Goal: Task Accomplishment & Management: Manage account settings

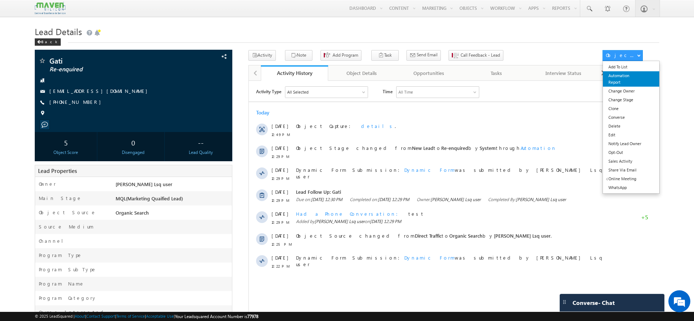
click at [620, 76] on link "Automation Report" at bounding box center [631, 78] width 56 height 15
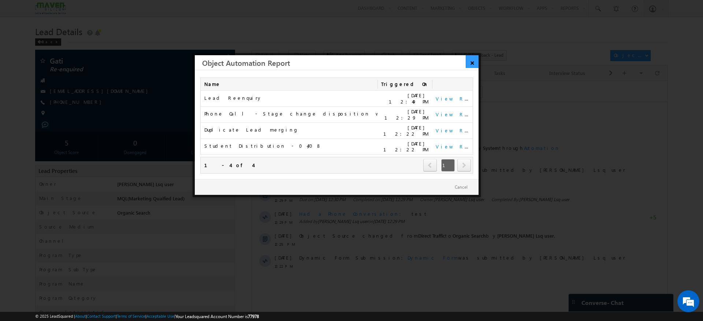
click at [473, 67] on link "×" at bounding box center [472, 61] width 13 height 13
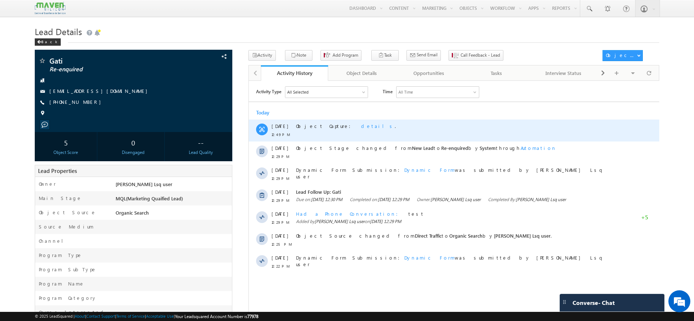
click at [361, 125] on span "details" at bounding box center [378, 126] width 34 height 6
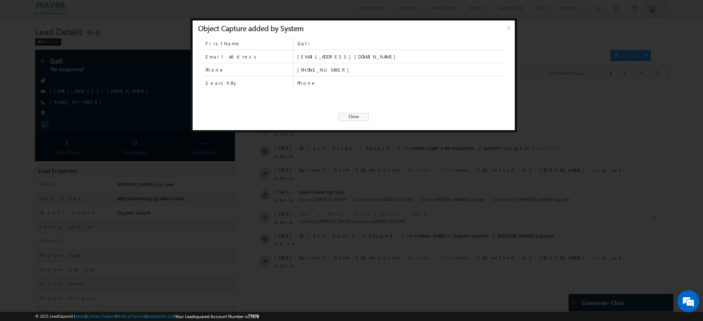
click at [357, 117] on span "Close" at bounding box center [354, 117] width 30 height 8
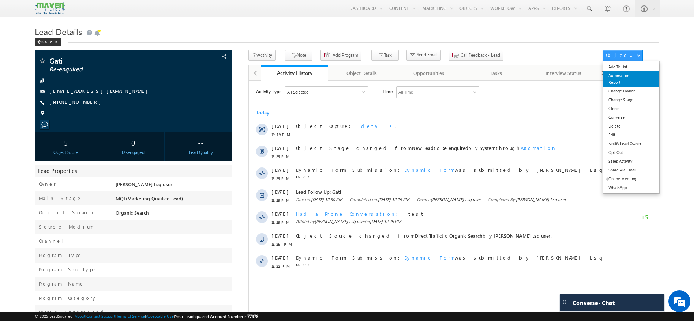
click at [623, 81] on link "Automation Report" at bounding box center [631, 78] width 56 height 15
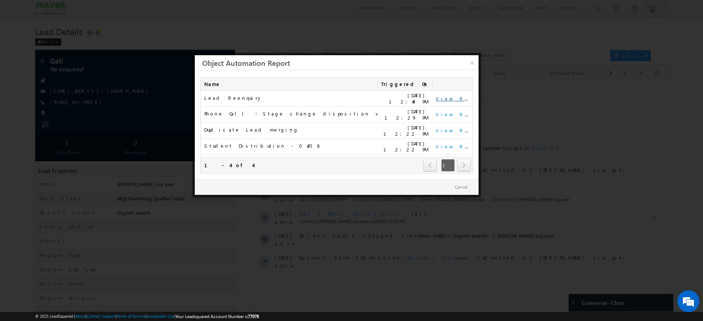
click at [444, 97] on link "View Report" at bounding box center [458, 99] width 45 height 6
click at [470, 61] on link "×" at bounding box center [472, 61] width 13 height 13
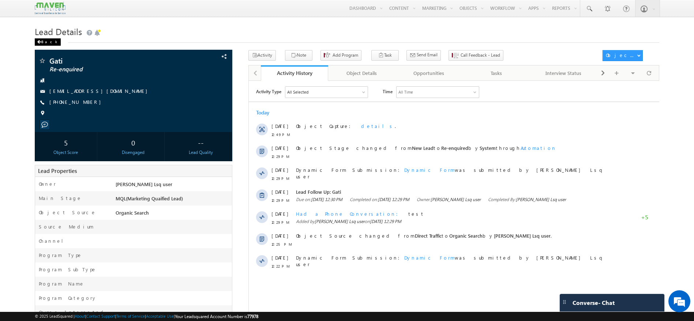
click at [49, 40] on div "Back" at bounding box center [48, 41] width 26 height 7
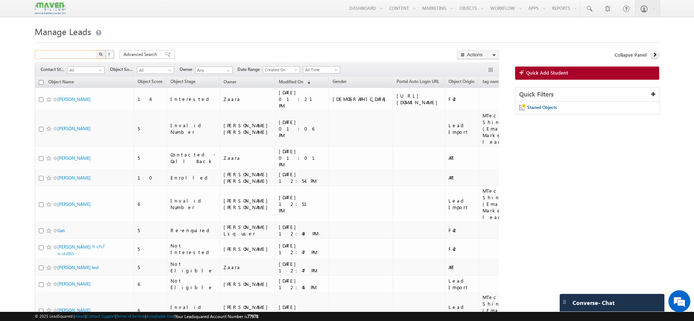
click at [71, 53] on input "text" at bounding box center [66, 54] width 63 height 9
paste input "[PHONE_NUMBER]"
type input "[PHONE_NUMBER]"
click at [101, 51] on button "button" at bounding box center [101, 54] width 10 height 9
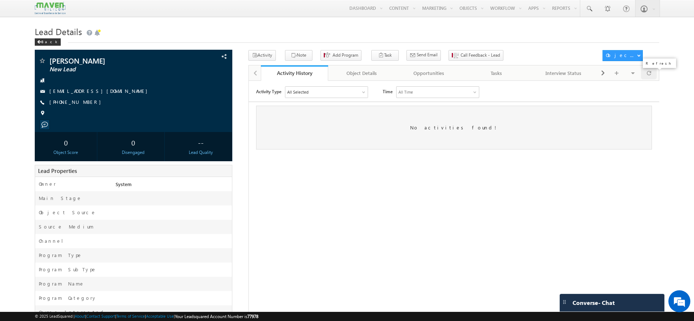
click at [645, 78] on div at bounding box center [649, 73] width 16 height 13
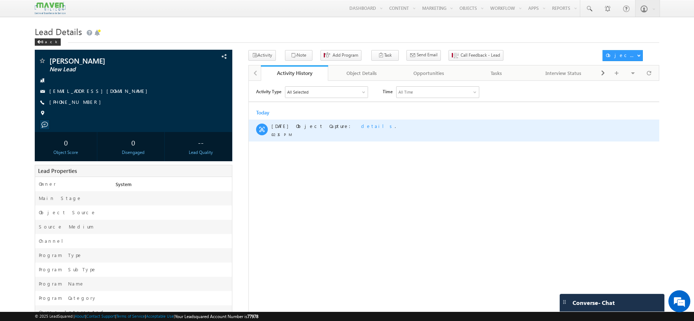
click at [361, 125] on span "details" at bounding box center [378, 126] width 34 height 6
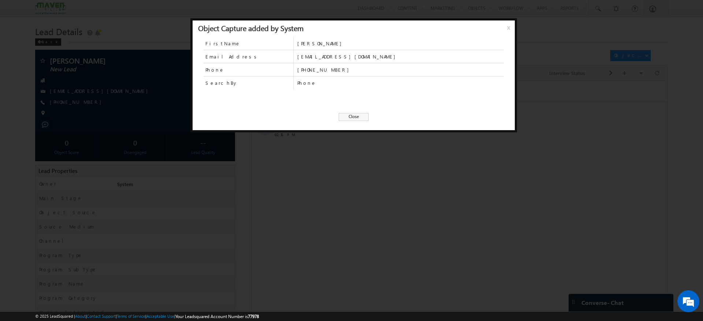
click at [348, 116] on span "Close" at bounding box center [354, 117] width 30 height 8
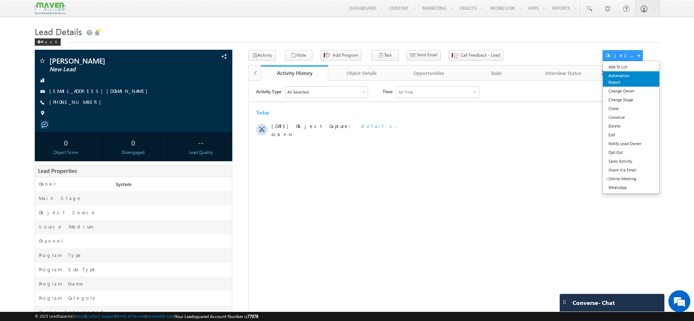
click at [612, 75] on link "Automation Report" at bounding box center [631, 78] width 56 height 15
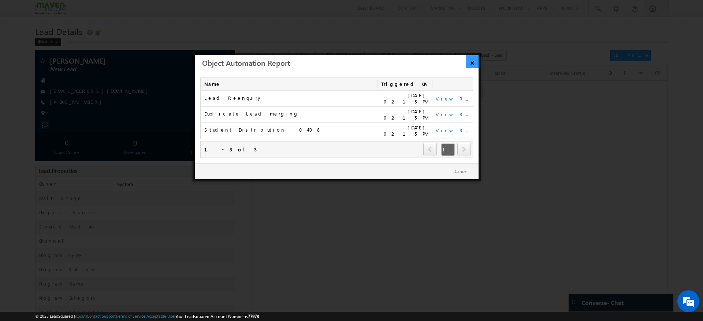
click at [470, 61] on link "×" at bounding box center [472, 61] width 13 height 13
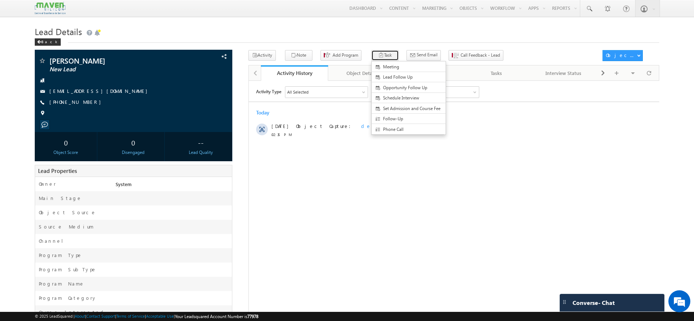
click at [378, 53] on button "Task" at bounding box center [385, 55] width 27 height 11
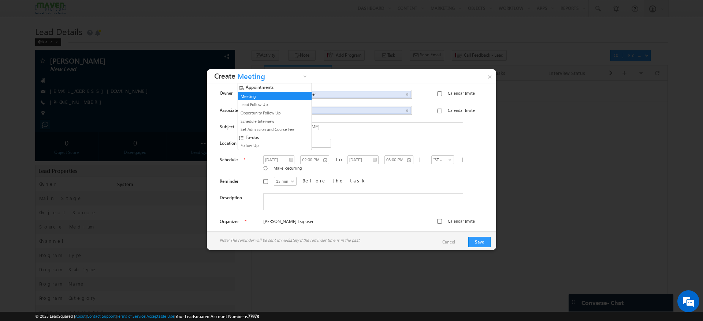
click at [301, 82] on span "Meeting" at bounding box center [268, 77] width 66 height 11
click at [262, 101] on link "Lead Follow Up" at bounding box center [272, 104] width 66 height 7
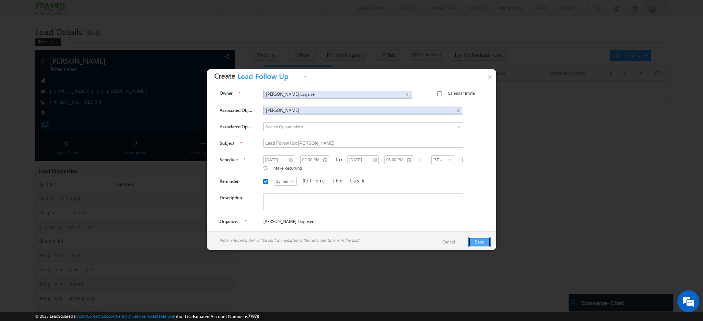
click at [486, 245] on button "Save" at bounding box center [479, 242] width 22 height 10
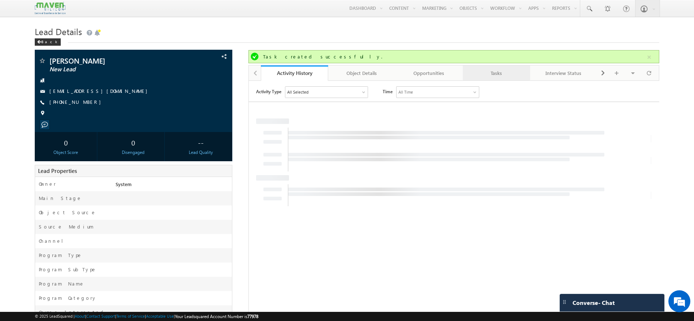
click at [488, 72] on div "Tasks" at bounding box center [496, 73] width 55 height 9
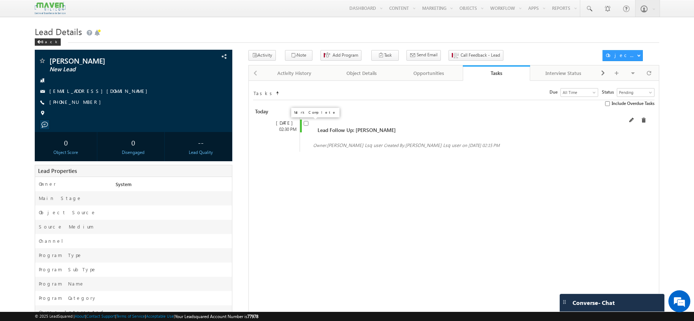
click at [306, 124] on input "checkbox" at bounding box center [306, 123] width 5 height 5
checkbox input "false"
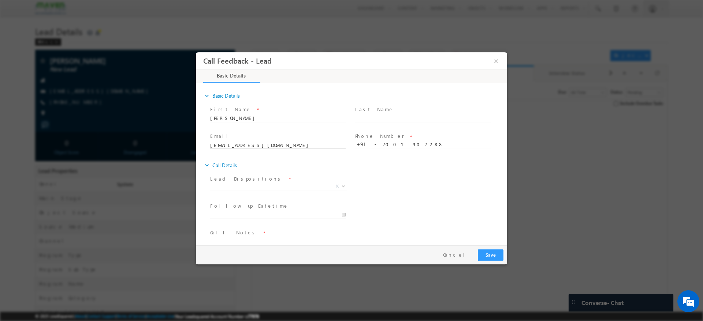
scroll to position [12, 0]
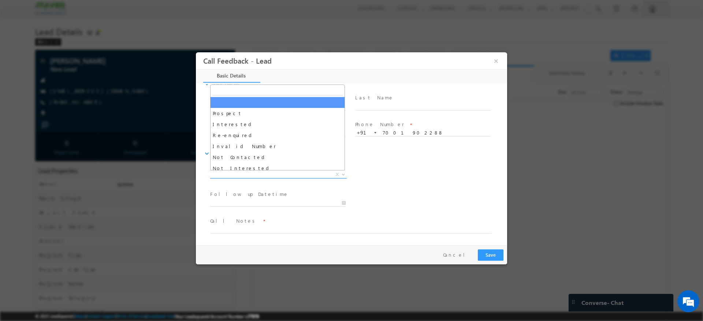
click at [342, 175] on b at bounding box center [343, 174] width 4 height 3
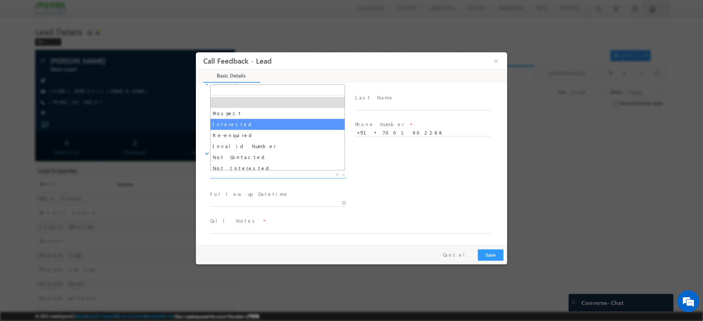
select select "Interested"
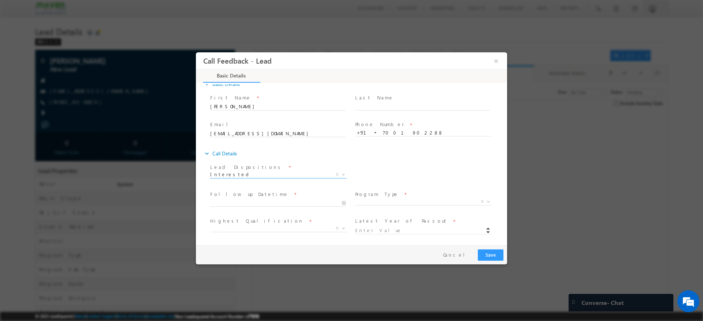
scroll to position [67, 0]
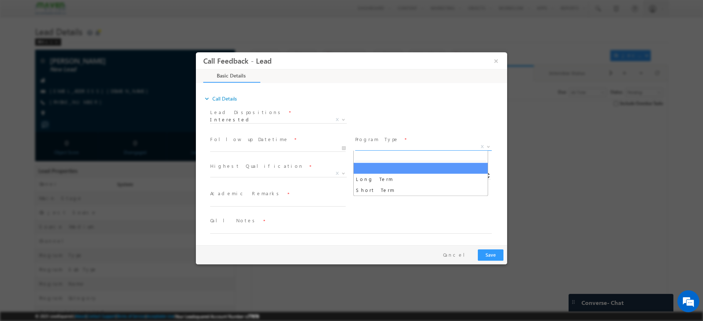
click at [429, 148] on span "X" at bounding box center [423, 146] width 137 height 7
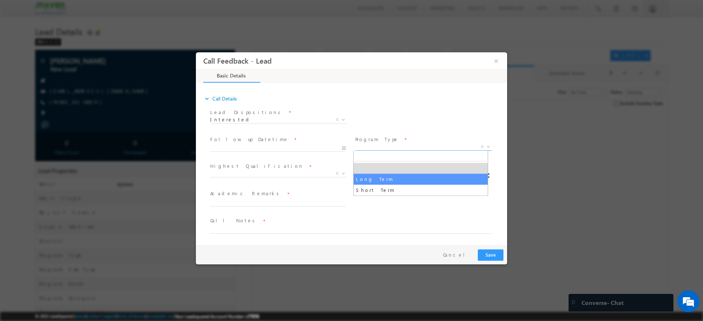
select select "Long Term"
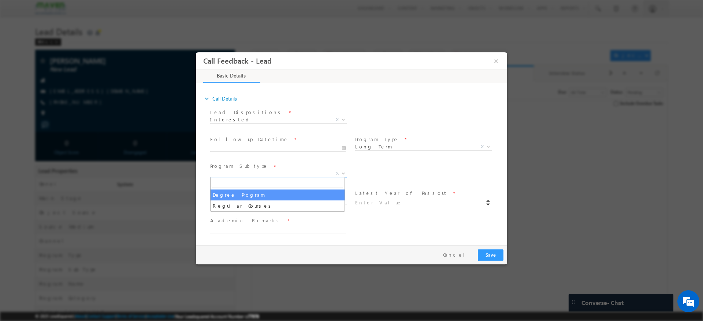
click at [343, 176] on span at bounding box center [342, 174] width 7 height 10
select select "Degree Program"
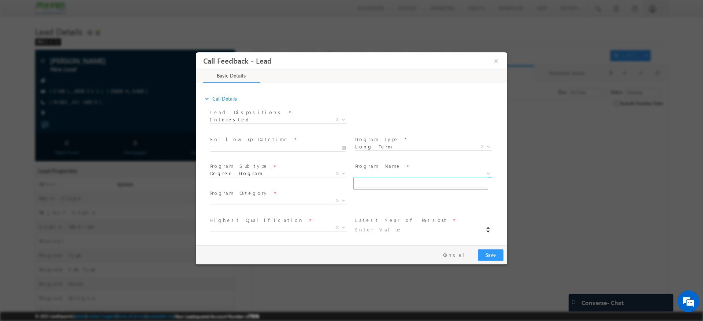
click at [381, 174] on span "X" at bounding box center [423, 173] width 137 height 7
type input "1180"
select select "Executive M.Tech in VLSI Design"
click at [342, 119] on b at bounding box center [343, 119] width 4 height 3
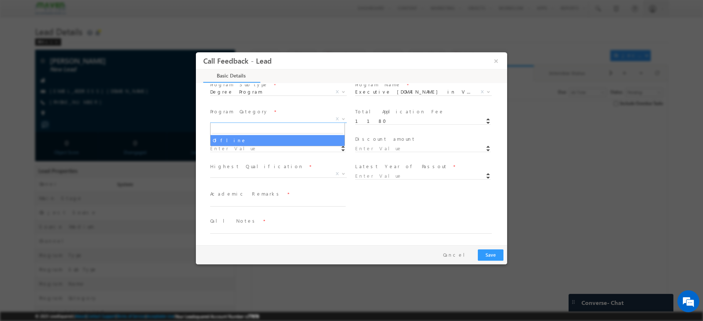
select select "Offline"
click at [281, 149] on input at bounding box center [277, 148] width 135 height 7
type input "400.00"
type input "780"
click at [343, 174] on b at bounding box center [343, 173] width 4 height 3
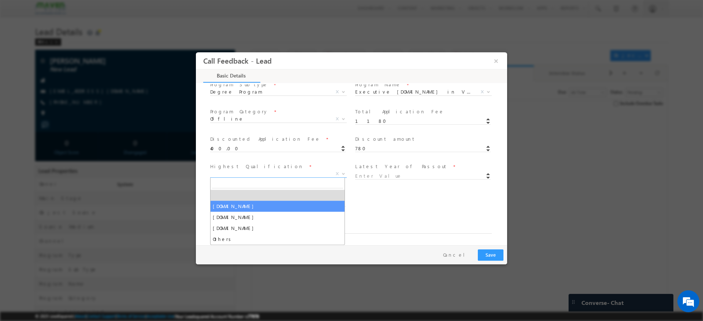
select select "B.Tech"
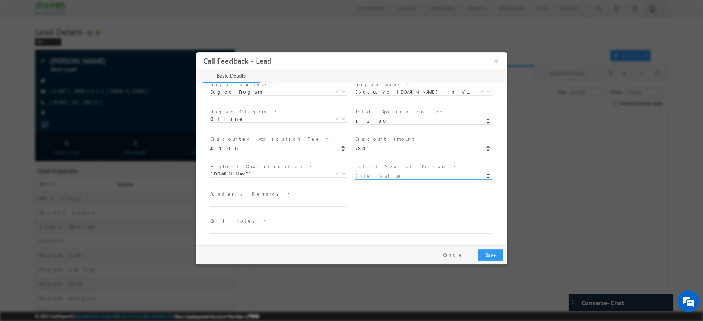
click at [362, 176] on input at bounding box center [422, 176] width 135 height 7
type input "2025"
click at [273, 199] on textarea at bounding box center [277, 202] width 135 height 8
type textarea "test"
click at [262, 226] on textarea at bounding box center [351, 229] width 282 height 8
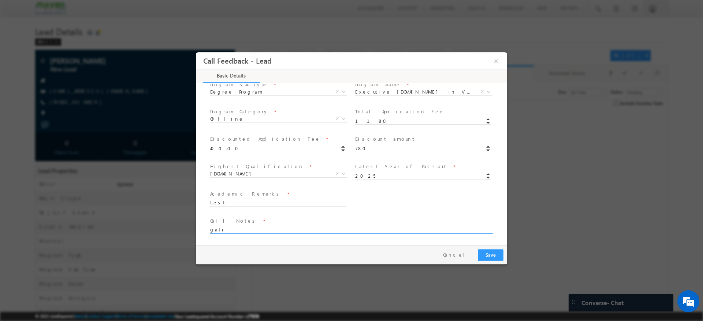
type textarea "gati"
click at [492, 253] on button "Save" at bounding box center [491, 255] width 26 height 11
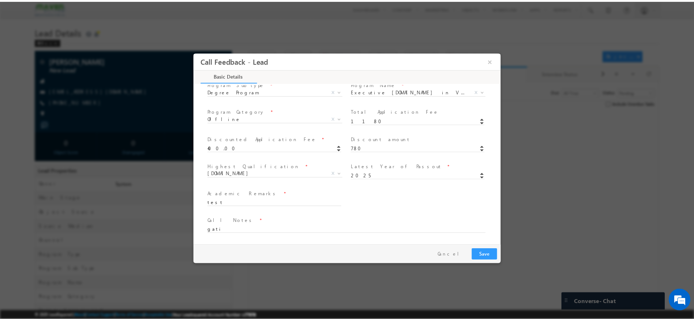
scroll to position [49, 0]
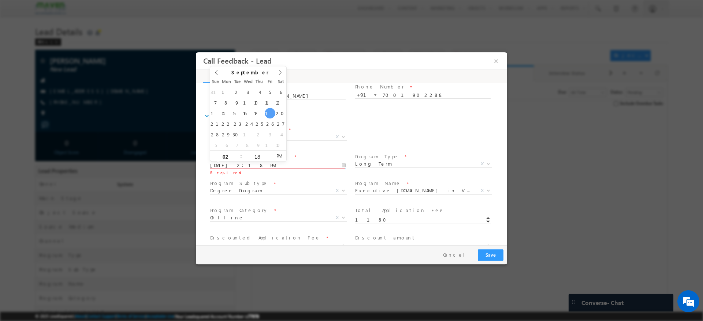
click at [340, 164] on input "09/19/2025 2:18 PM" at bounding box center [277, 165] width 135 height 7
type input "09/25/2025 2:18 PM"
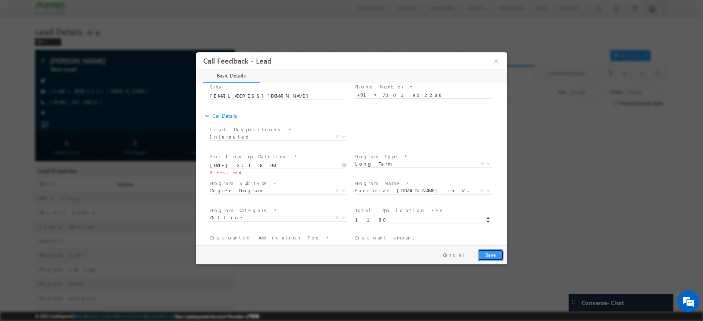
click at [498, 255] on button "Save" at bounding box center [491, 255] width 26 height 11
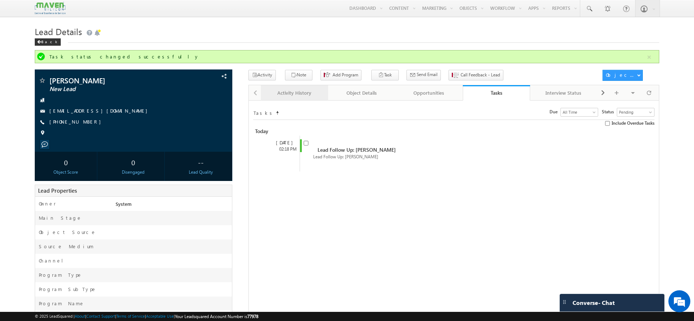
click at [308, 94] on div "Activity History" at bounding box center [294, 93] width 55 height 9
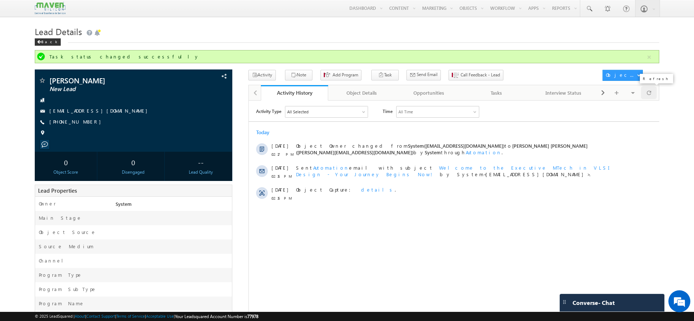
click at [652, 96] on div at bounding box center [649, 92] width 16 height 13
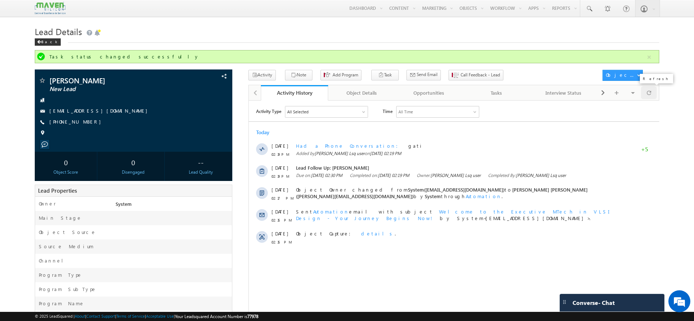
scroll to position [0, 0]
click at [653, 97] on div at bounding box center [649, 92] width 16 height 13
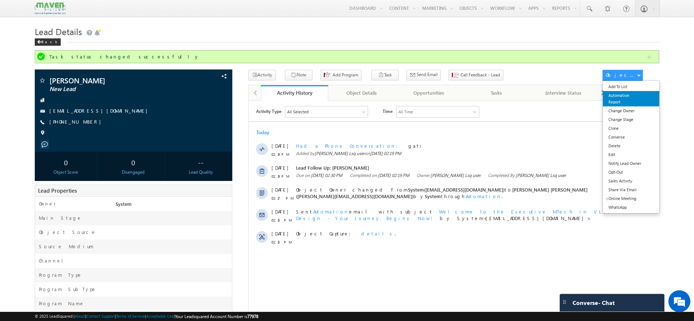
click at [622, 102] on link "Automation Report" at bounding box center [631, 98] width 56 height 15
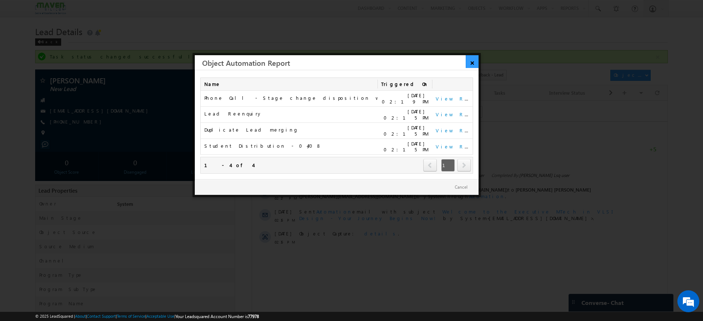
click at [474, 62] on link "×" at bounding box center [472, 61] width 13 height 13
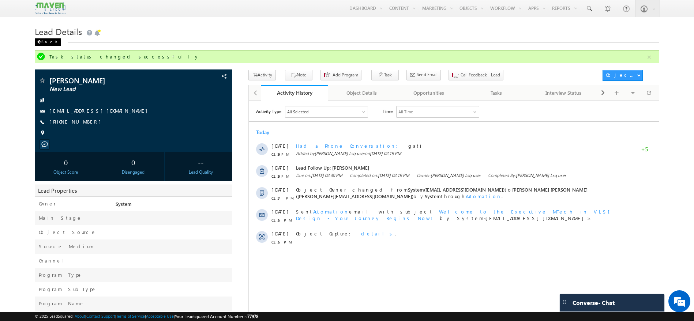
click at [41, 39] on div "Back" at bounding box center [48, 41] width 26 height 7
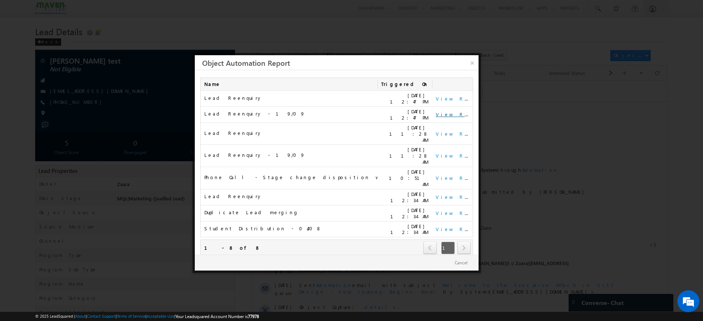
click at [439, 114] on link "View Report" at bounding box center [458, 114] width 45 height 6
click at [473, 63] on link "×" at bounding box center [472, 61] width 13 height 13
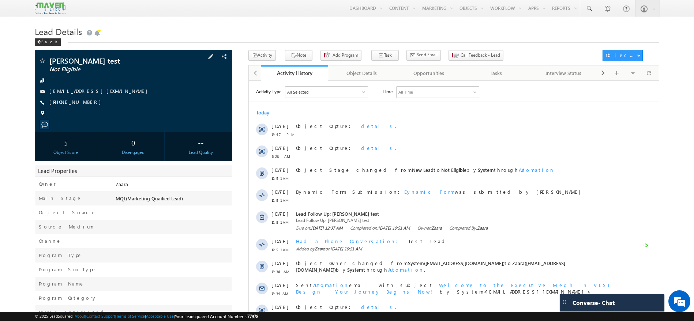
click at [88, 105] on div "[PHONE_NUMBER]" at bounding box center [133, 102] width 190 height 7
click at [68, 102] on div "Pritish test Not Eligible pritishkumarrout12@gmail.com --" at bounding box center [134, 106] width 198 height 112
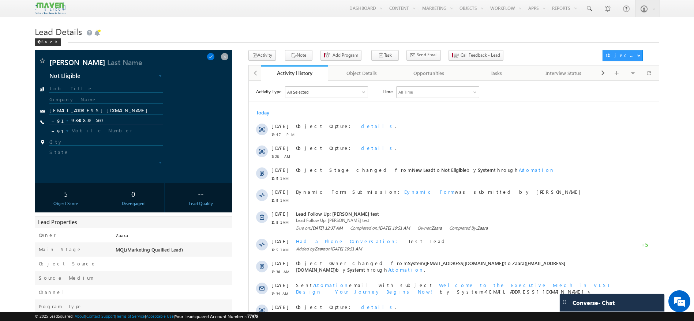
drag, startPoint x: 99, startPoint y: 121, endPoint x: 69, endPoint y: 122, distance: 30.0
click at [69, 122] on input "9348840560" at bounding box center [106, 120] width 114 height 9
click at [214, 57] on span at bounding box center [211, 57] width 8 height 8
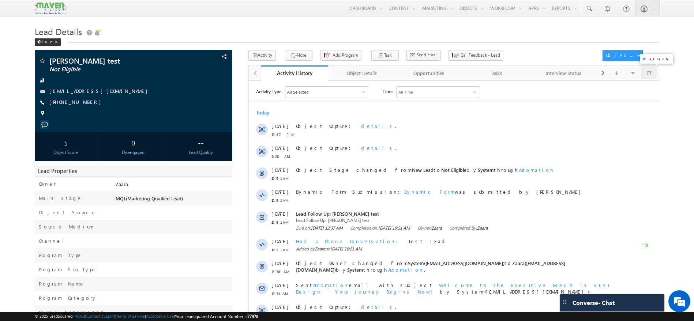
click at [651, 77] on span at bounding box center [649, 73] width 4 height 13
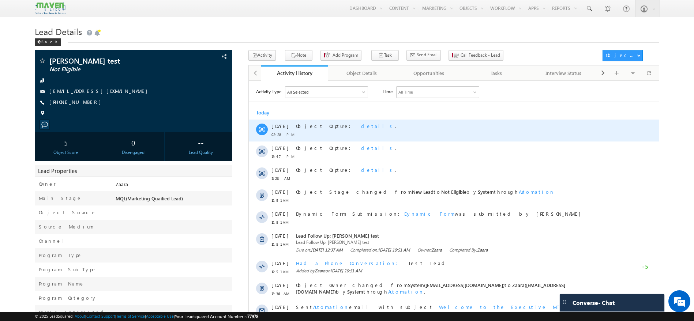
click at [361, 125] on span "details" at bounding box center [378, 126] width 34 height 6
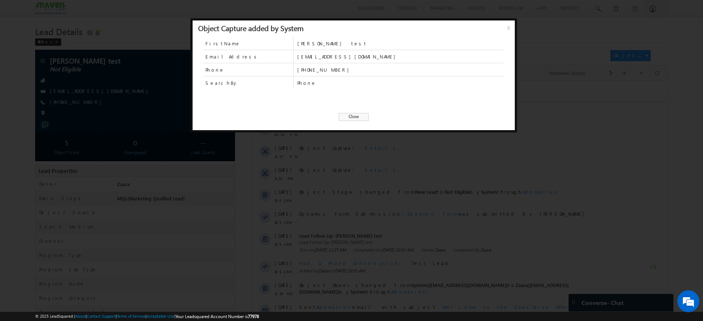
click at [348, 122] on div "FirstName Pritish test EmailAddress pritishkumarrout12@gmail.com Phone +91-9348…" at bounding box center [354, 83] width 322 height 92
click at [352, 113] on span "Close" at bounding box center [354, 117] width 30 height 8
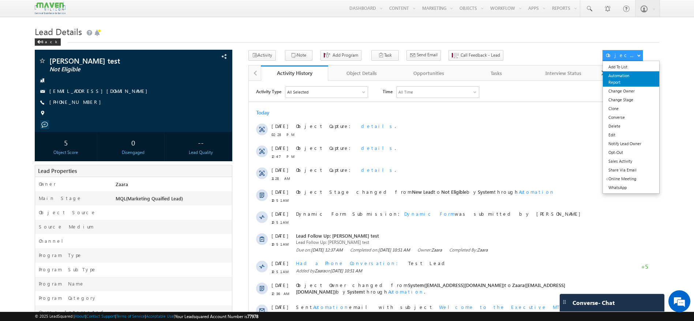
click at [627, 82] on link "Automation Report" at bounding box center [631, 78] width 56 height 15
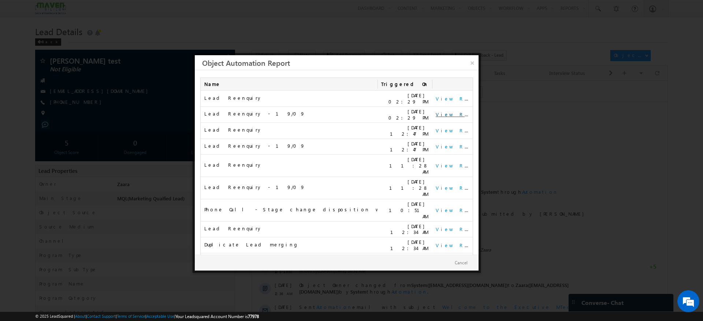
click at [445, 113] on link "View Report" at bounding box center [458, 114] width 45 height 6
click at [475, 65] on link "×" at bounding box center [472, 61] width 13 height 13
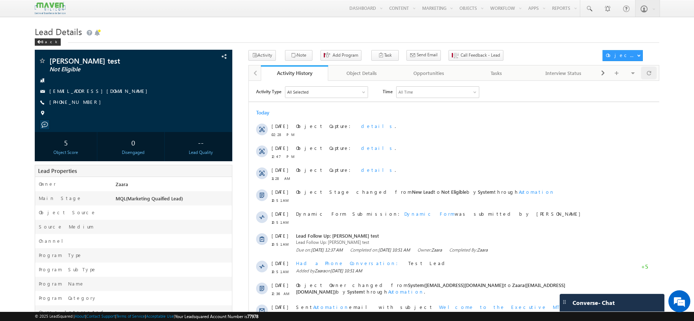
click at [655, 74] on div at bounding box center [649, 73] width 16 height 13
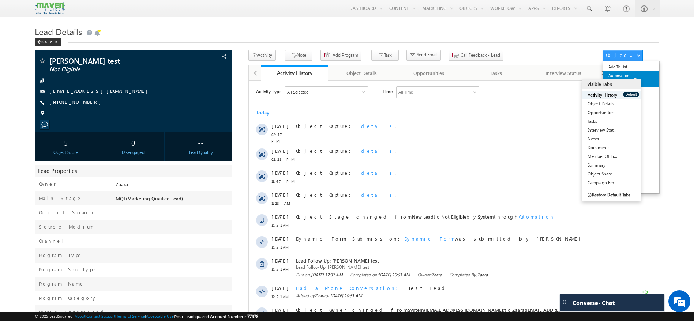
click at [627, 80] on link "Automation Report" at bounding box center [631, 78] width 56 height 15
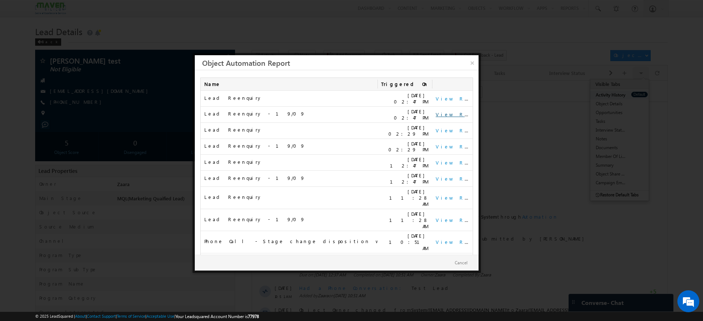
click at [440, 113] on link "View Report" at bounding box center [458, 114] width 45 height 6
click at [455, 113] on link "View Report" at bounding box center [458, 114] width 45 height 6
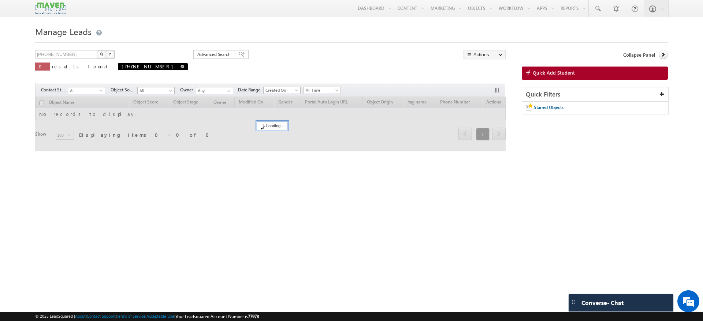
click at [180, 68] on span at bounding box center [182, 67] width 4 height 4
type input "Search Objects"
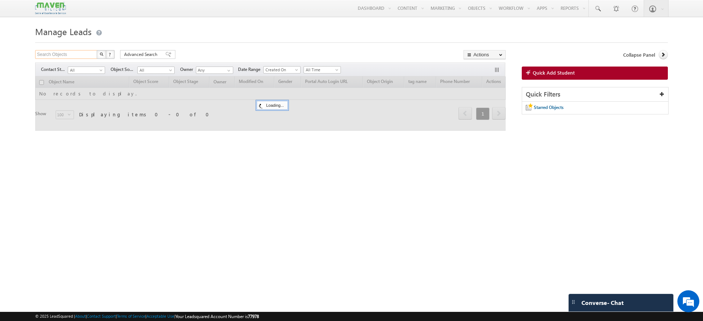
click at [81, 55] on input "Search Objects" at bounding box center [66, 54] width 63 height 9
paste input "9398377413"
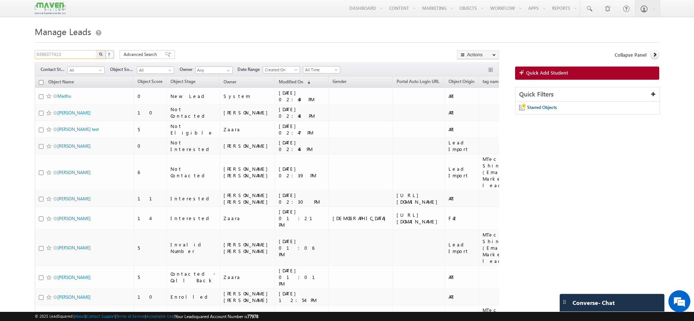
type input "9398377413"
click at [100, 52] on img "button" at bounding box center [101, 54] width 4 height 4
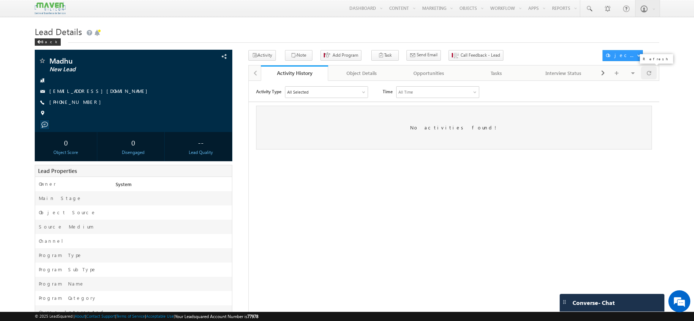
click at [648, 75] on span at bounding box center [649, 73] width 4 height 13
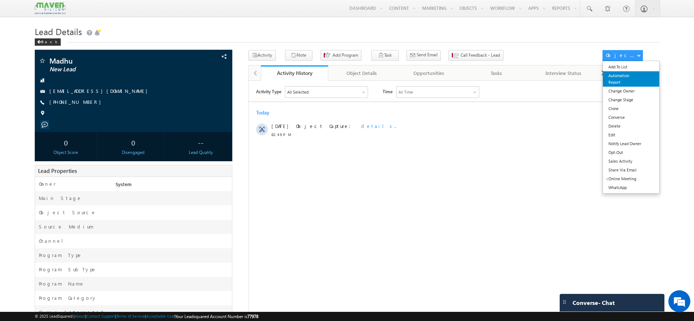
click at [614, 77] on link "Automation Report" at bounding box center [631, 78] width 56 height 15
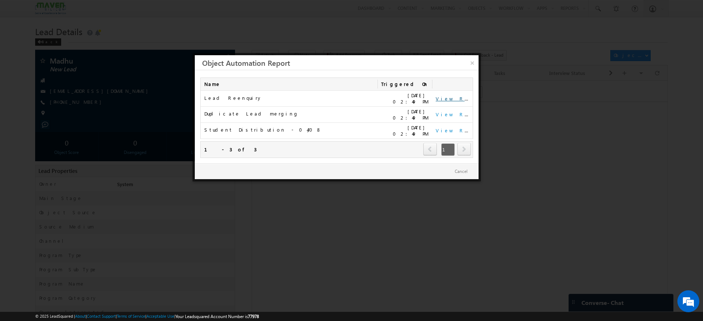
click at [444, 96] on link "View Report" at bounding box center [458, 99] width 45 height 6
click at [471, 66] on link "×" at bounding box center [472, 61] width 13 height 13
